Goal: Obtain resource: Download file/media

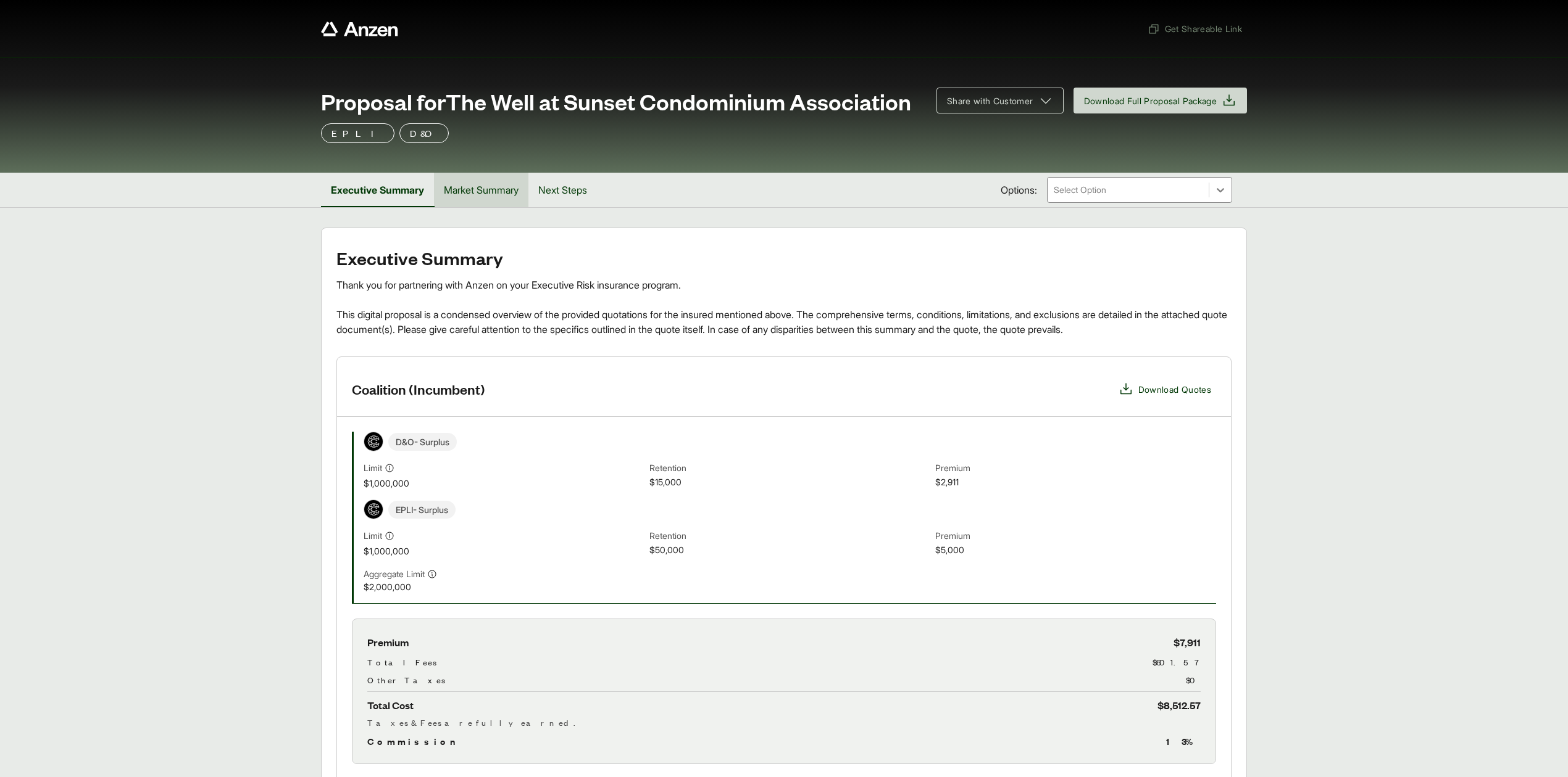
click at [475, 207] on button "Market Summary" at bounding box center [481, 190] width 95 height 35
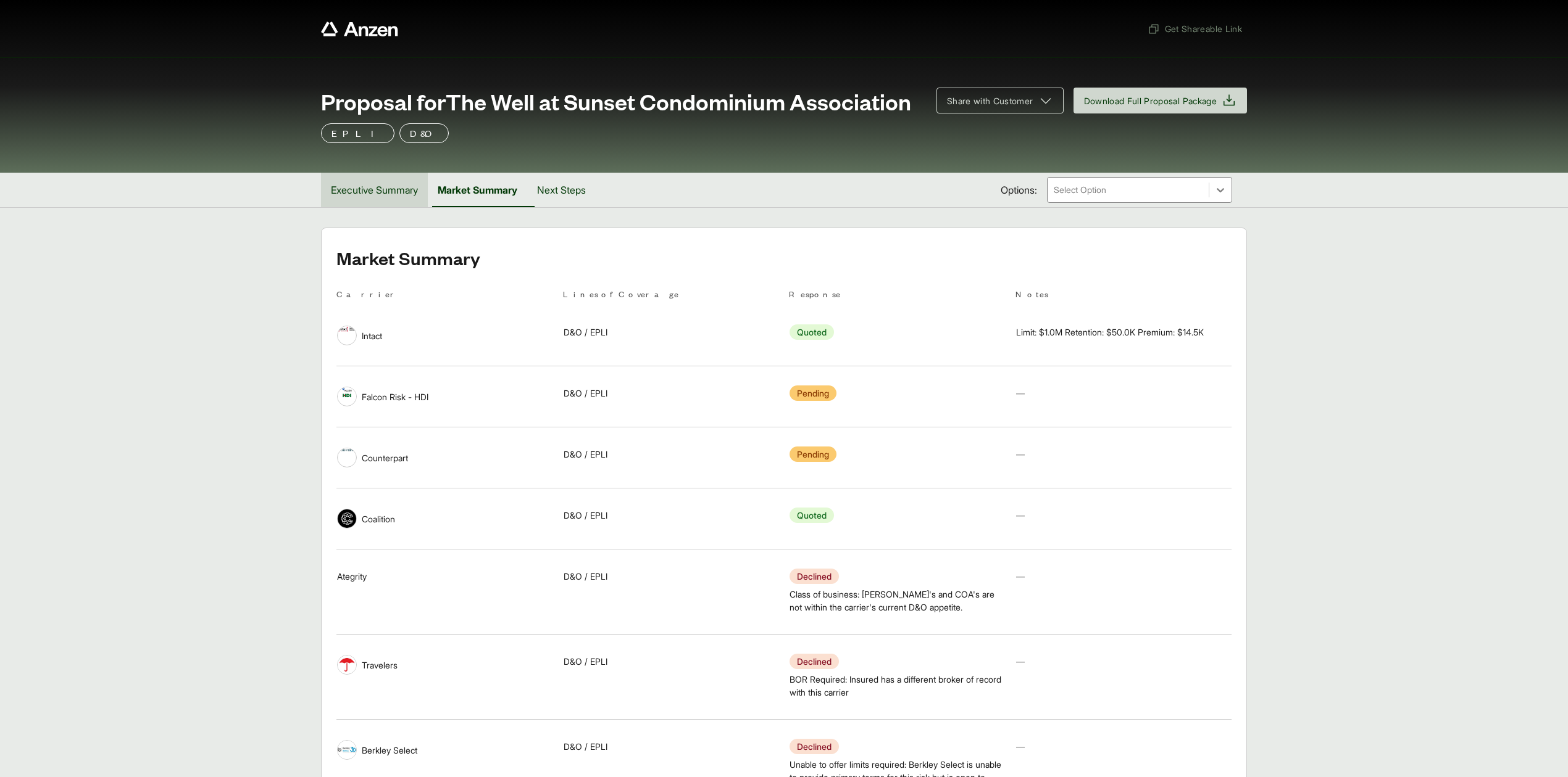
click at [403, 207] on button "Executive Summary" at bounding box center [374, 190] width 106 height 35
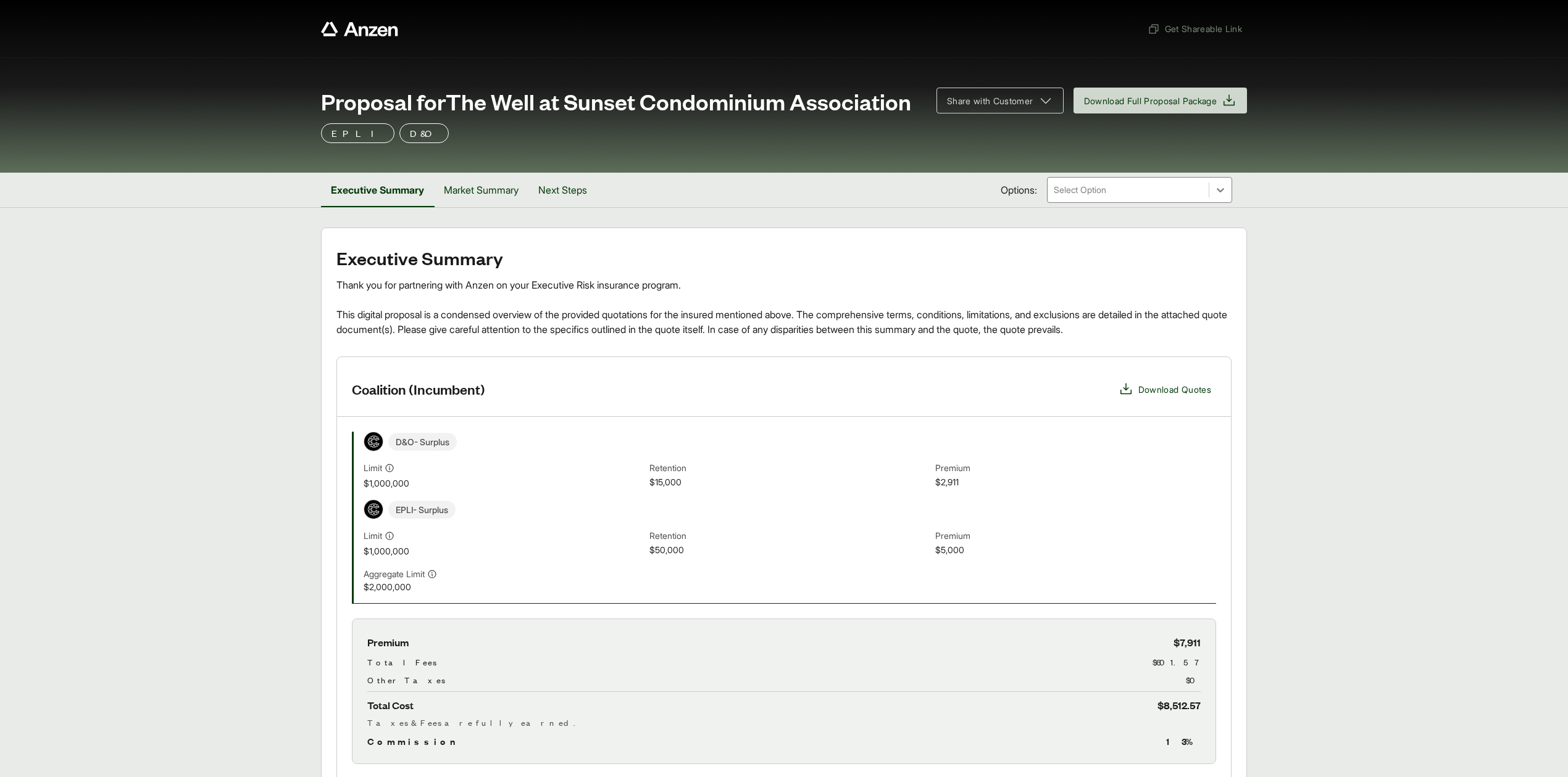
click at [1183, 396] on span "Download Quotes" at bounding box center [1175, 389] width 73 height 13
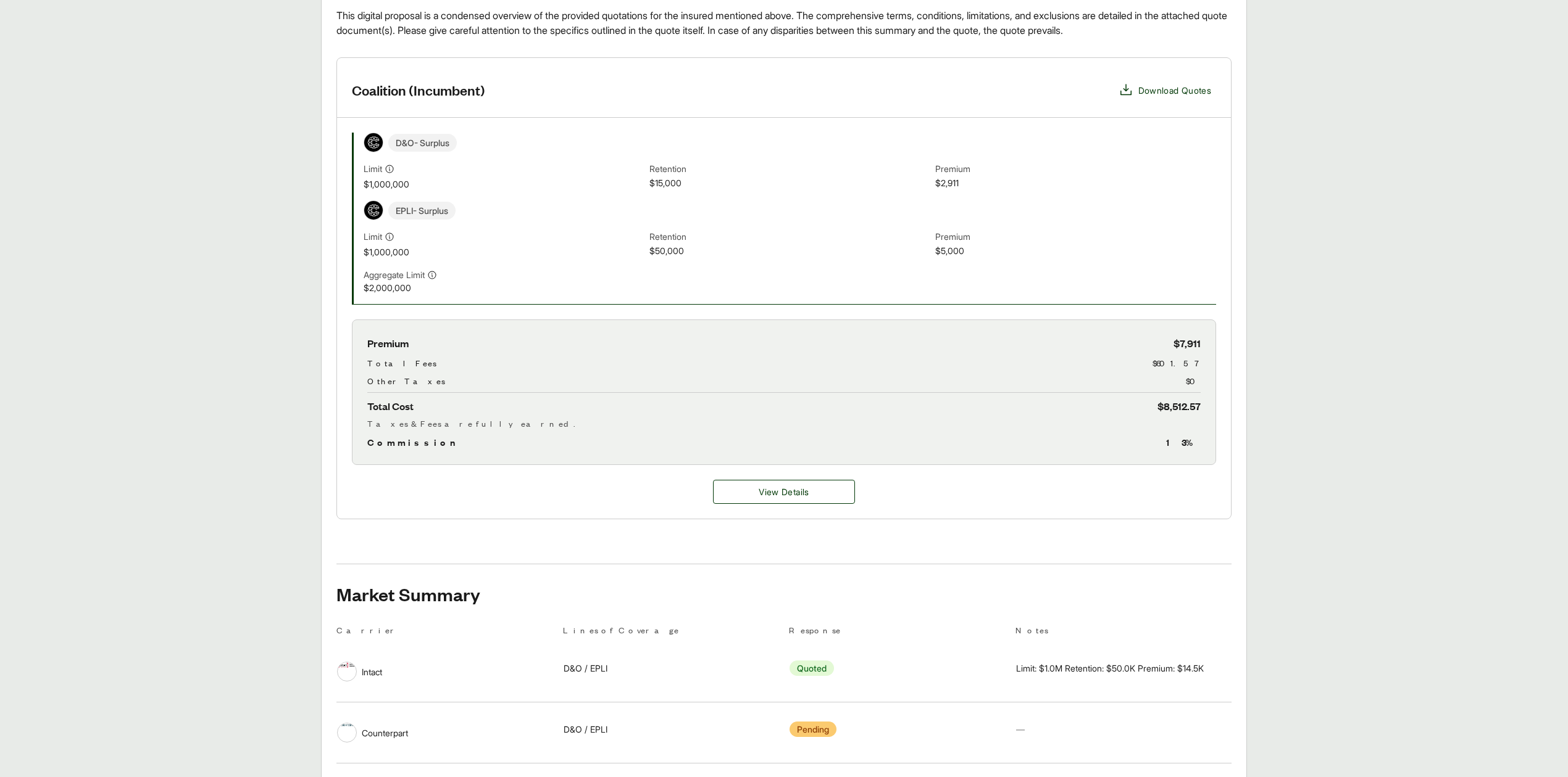
scroll to position [494, 0]
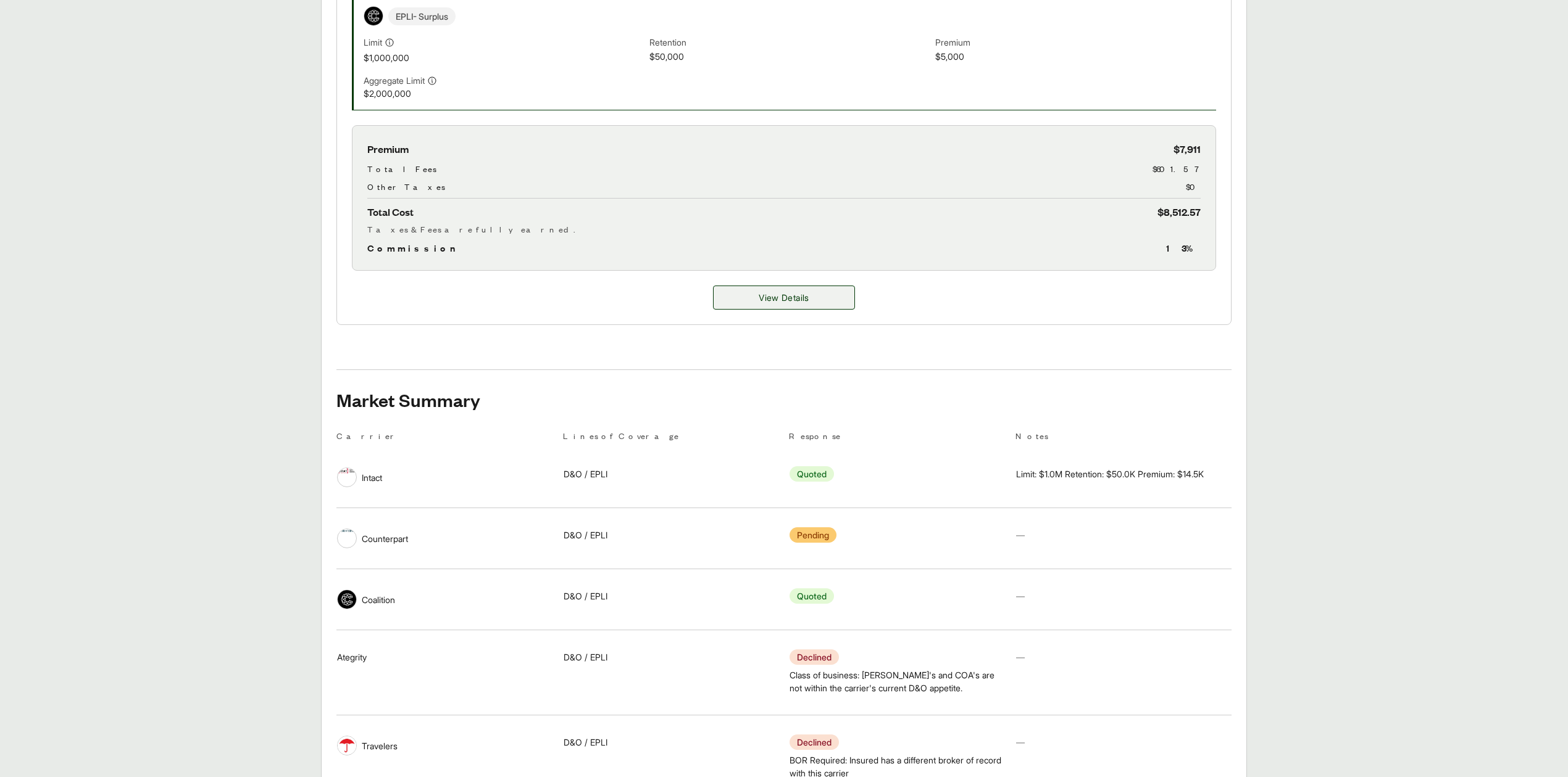
click at [776, 304] on span "View Details" at bounding box center [783, 298] width 50 height 13
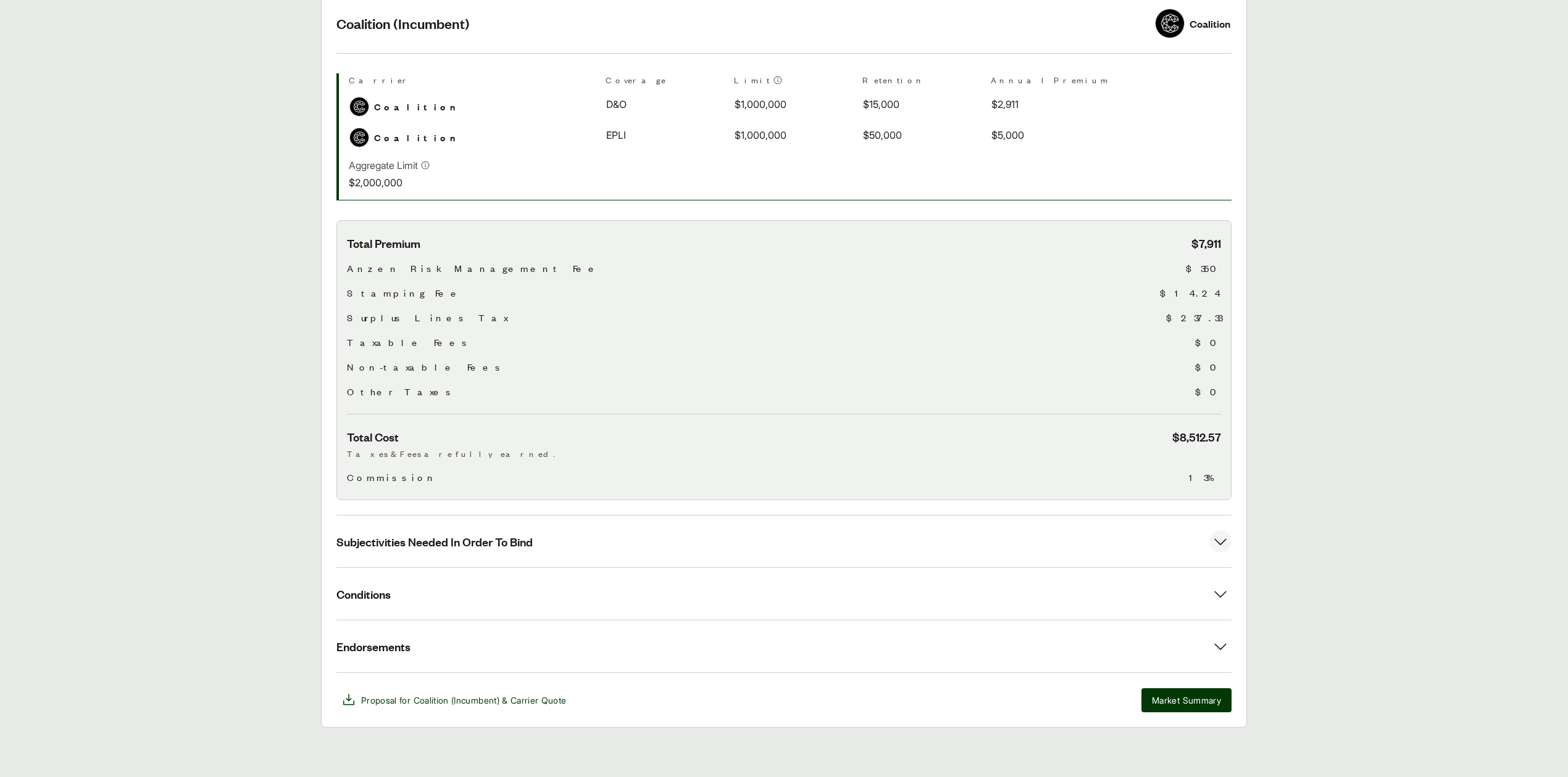
click at [450, 550] on button "Subjectivities Needed In Order To Bind" at bounding box center [784, 541] width 895 height 52
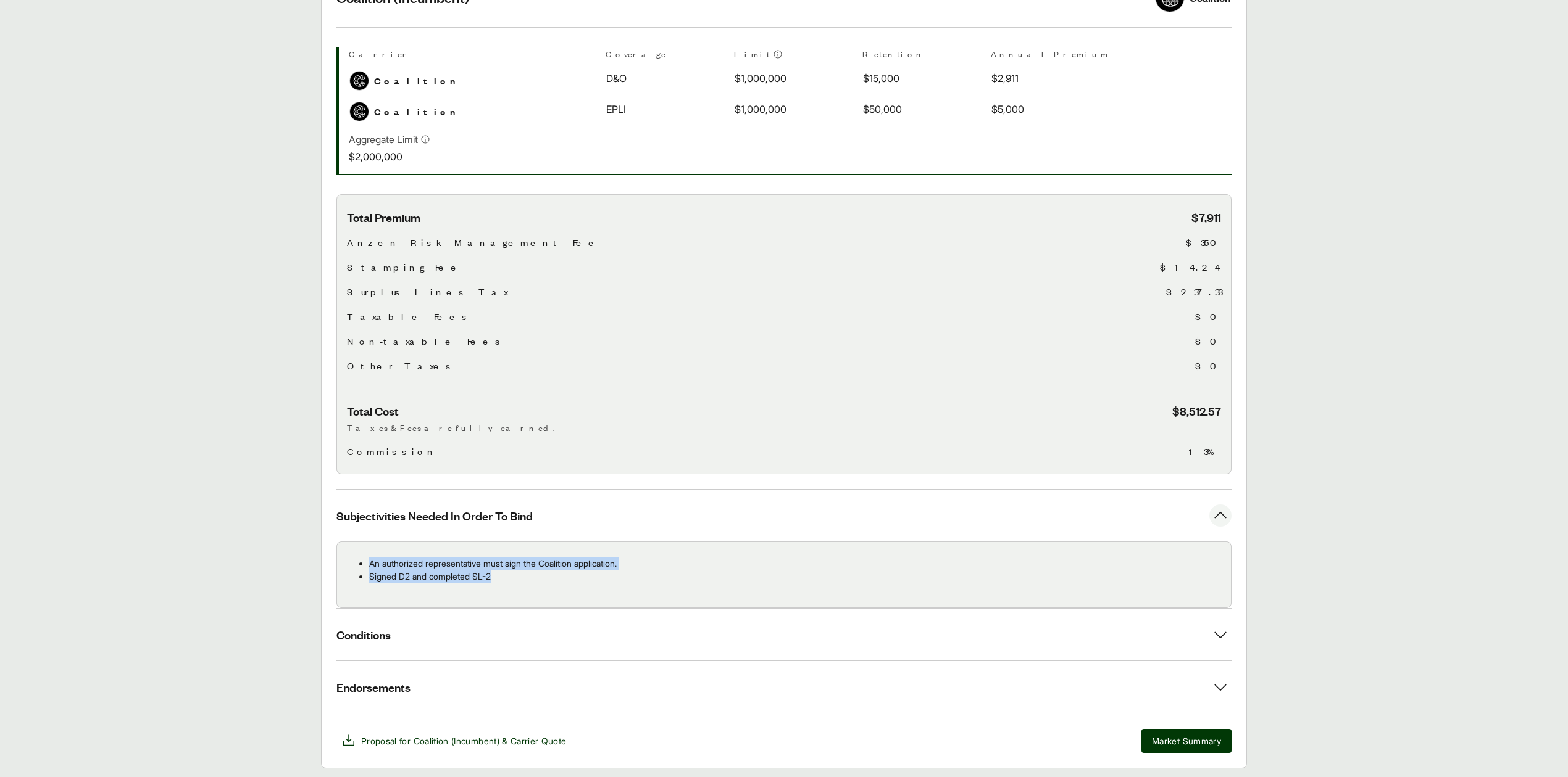
drag, startPoint x: 369, startPoint y: 588, endPoint x: 523, endPoint y: 603, distance: 154.7
click at [523, 583] on ul "An authorized representative must sign the Coalition application. Signed D2 and…" at bounding box center [784, 570] width 874 height 25
copy ul "An authorized representative must sign the Coalition application. Signed D2 and…"
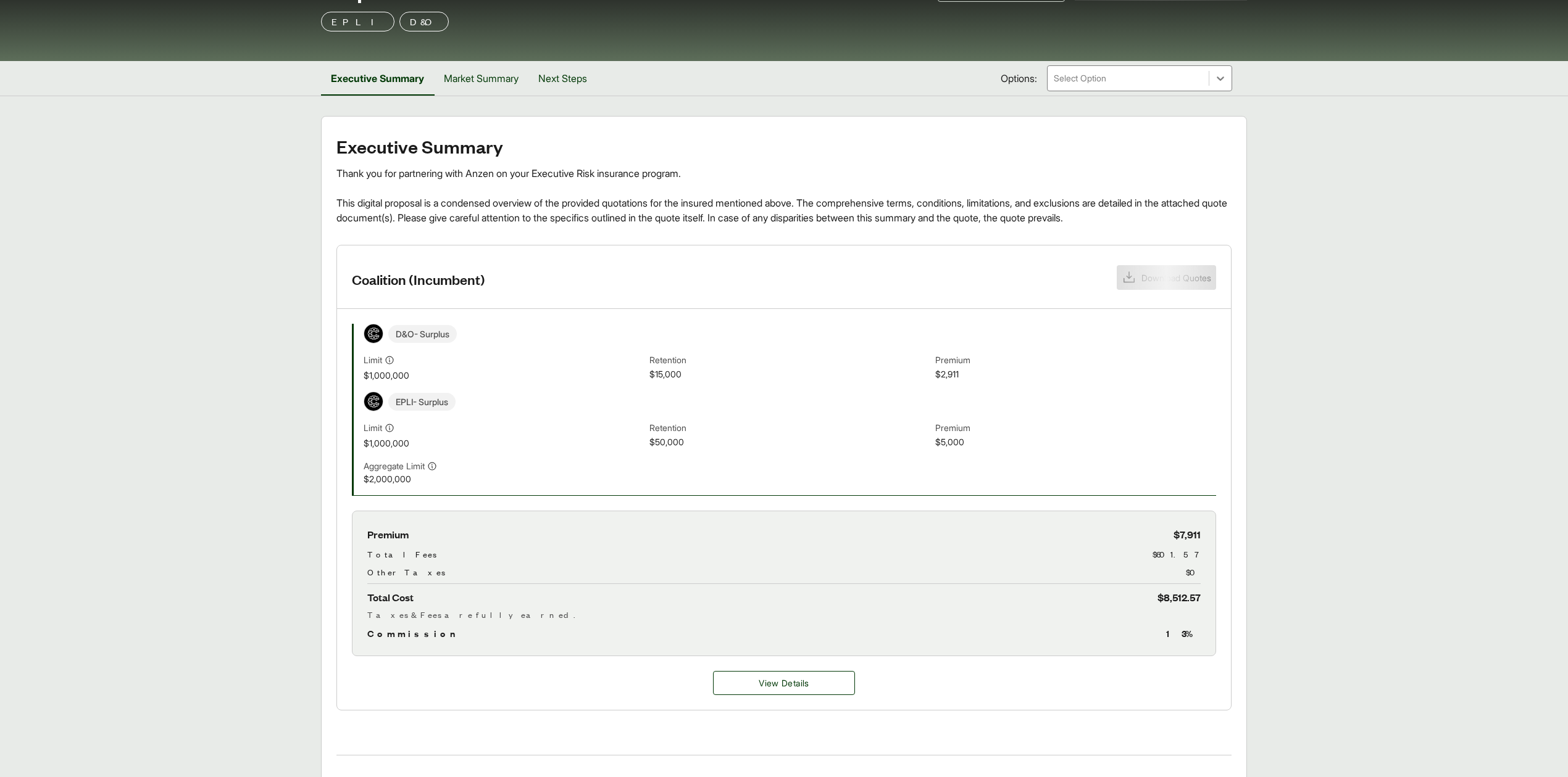
scroll to position [247, 0]
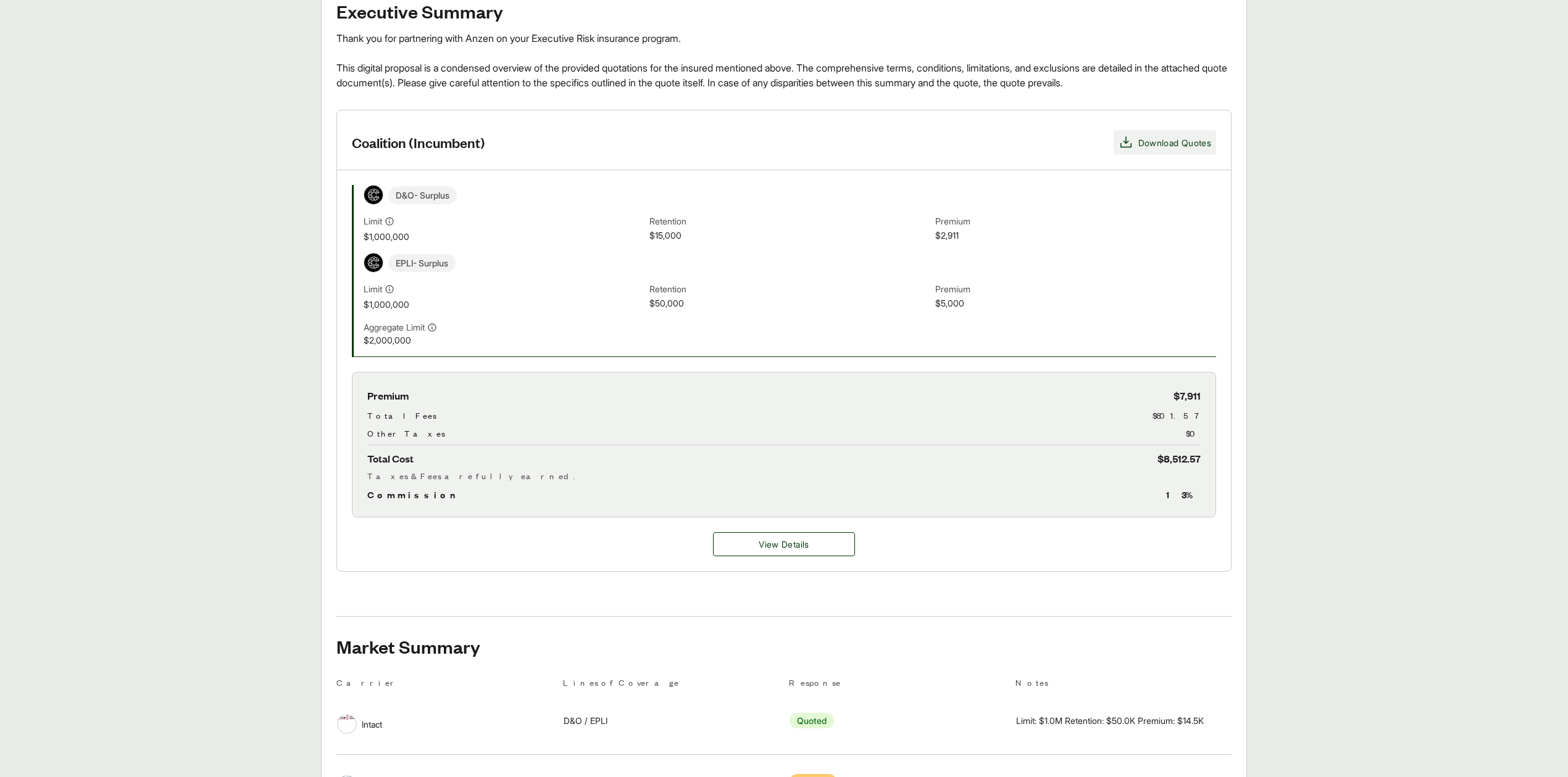
click at [1158, 149] on span "Download Quotes" at bounding box center [1175, 143] width 73 height 13
